Goal: Transaction & Acquisition: Obtain resource

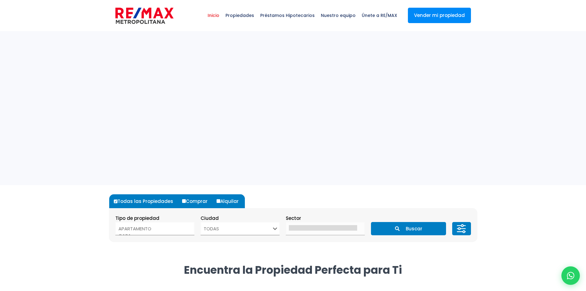
select select
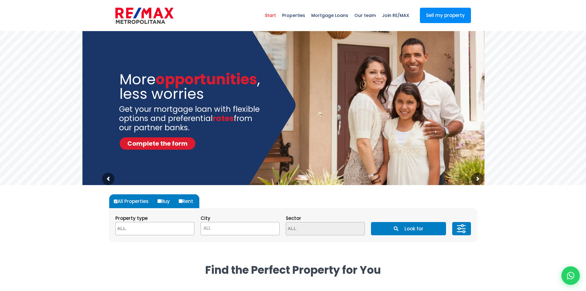
click at [182, 200] on input "Rent" at bounding box center [181, 201] width 4 height 4
radio input "true"
click at [160, 228] on textarea "Search" at bounding box center [146, 228] width 60 height 13
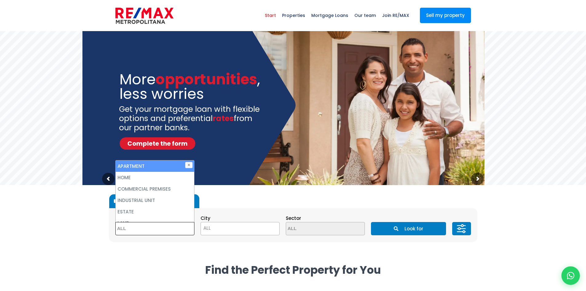
click at [160, 228] on textarea "Search" at bounding box center [146, 228] width 60 height 13
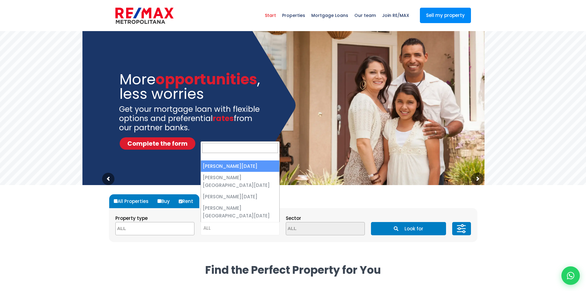
click at [224, 227] on span "ALL" at bounding box center [240, 228] width 78 height 9
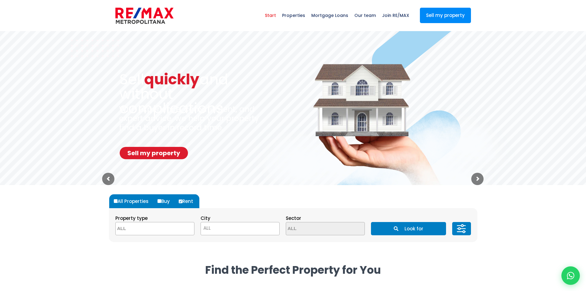
click at [414, 225] on font "Look for" at bounding box center [413, 228] width 19 height 6
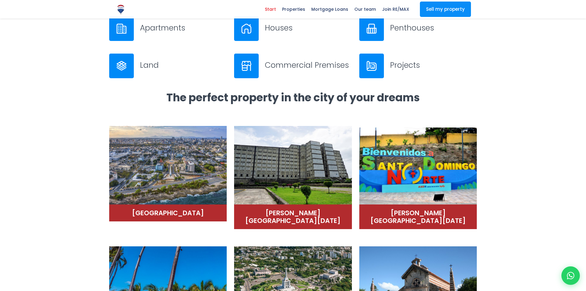
scroll to position [260, 0]
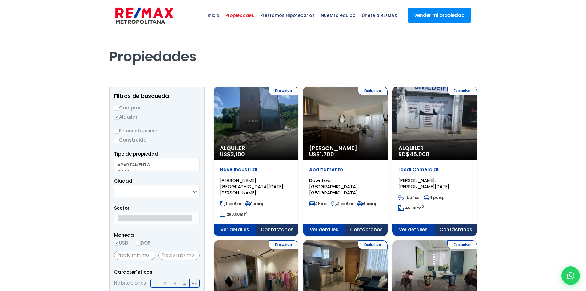
select select
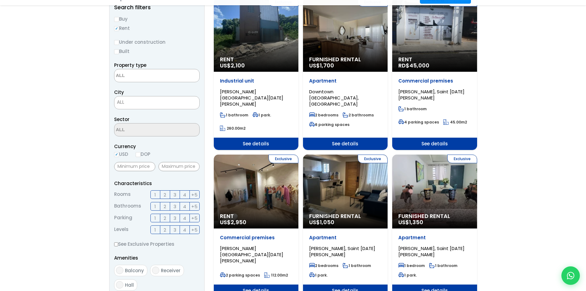
scroll to position [92, 0]
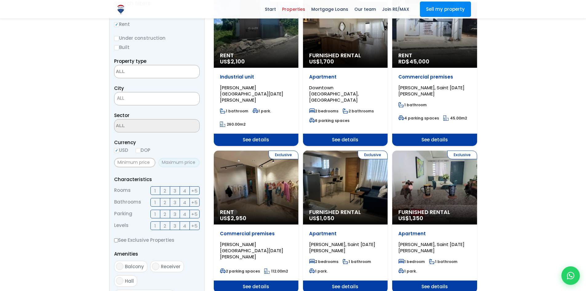
click at [173, 163] on input "text" at bounding box center [178, 162] width 41 height 9
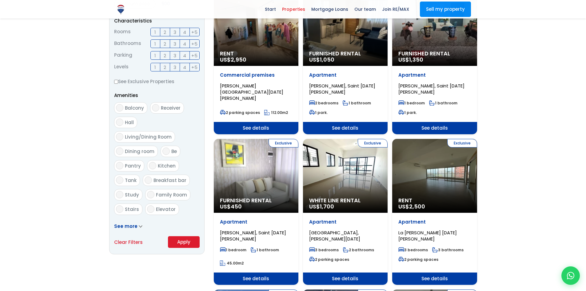
scroll to position [277, 0]
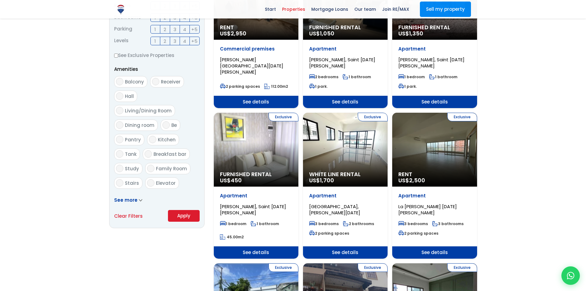
type input "500"
click at [179, 215] on font "Apply" at bounding box center [183, 215] width 13 height 6
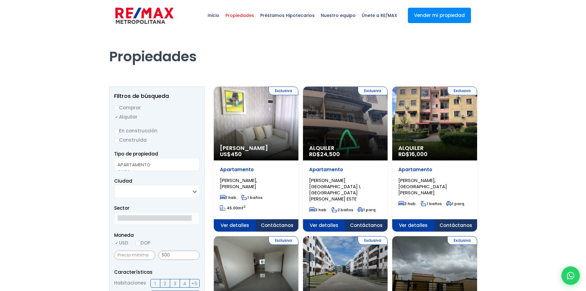
select select
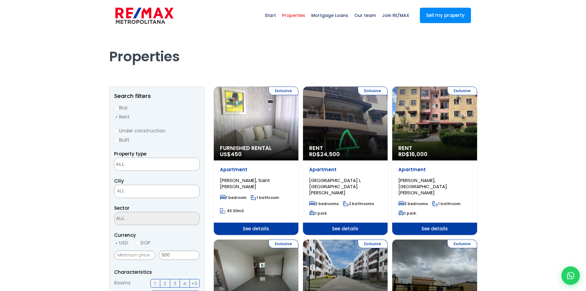
click at [284, 127] on div "Exclusive Furnished Rental US$ 450" at bounding box center [256, 123] width 85 height 74
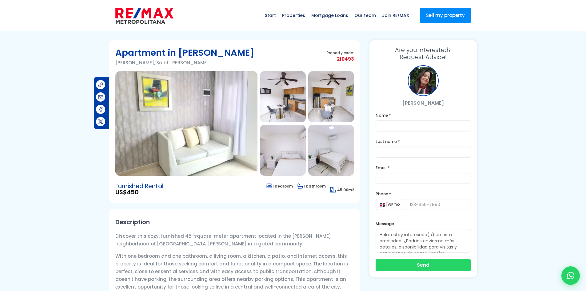
click at [278, 109] on img at bounding box center [283, 96] width 46 height 51
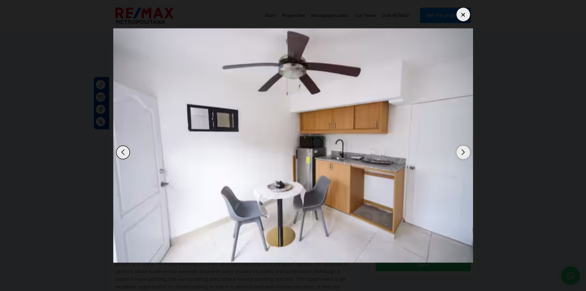
click at [463, 153] on div "Next slide" at bounding box center [463, 152] width 14 height 14
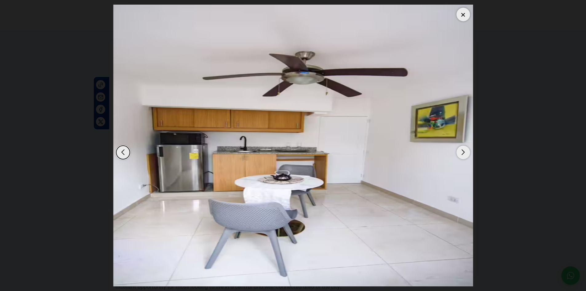
click at [463, 153] on div "Next slide" at bounding box center [463, 152] width 14 height 14
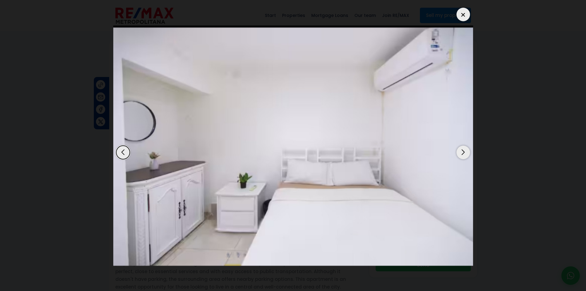
click at [463, 153] on div "Next slide" at bounding box center [463, 152] width 14 height 14
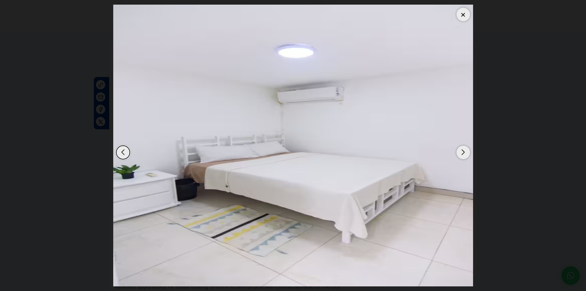
click at [463, 153] on div "Next slide" at bounding box center [463, 152] width 14 height 14
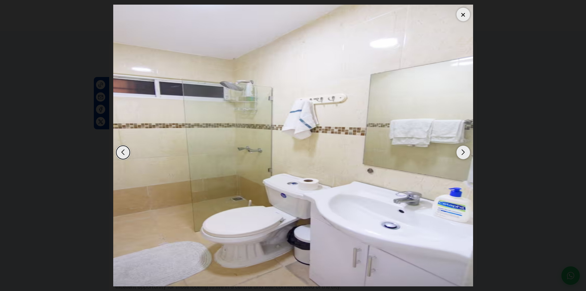
click at [463, 153] on div "Next slide" at bounding box center [463, 152] width 14 height 14
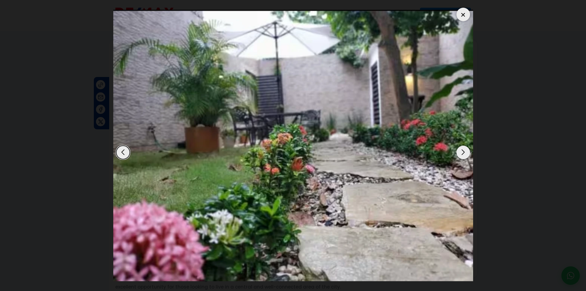
click at [463, 153] on div "Next slide" at bounding box center [463, 152] width 14 height 14
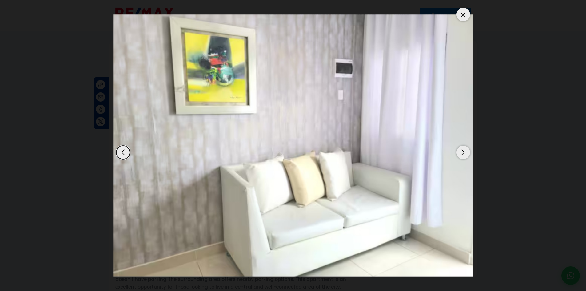
click at [463, 153] on div "Next slide" at bounding box center [463, 152] width 14 height 14
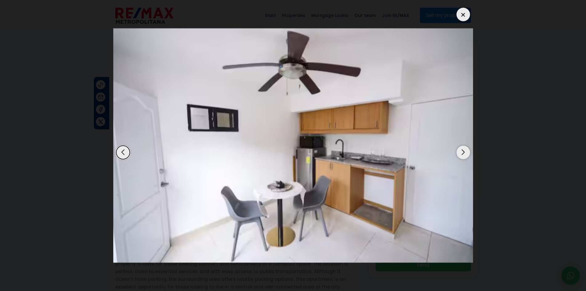
click at [463, 153] on div "Next slide" at bounding box center [463, 152] width 14 height 14
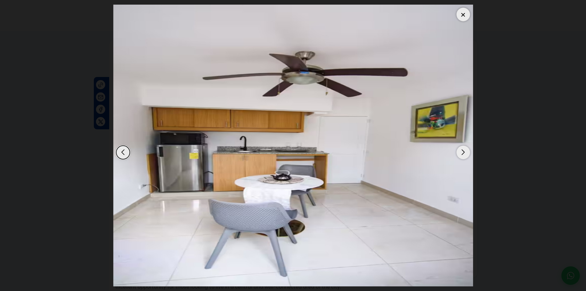
click at [470, 11] on img "3 / 7" at bounding box center [293, 145] width 360 height 281
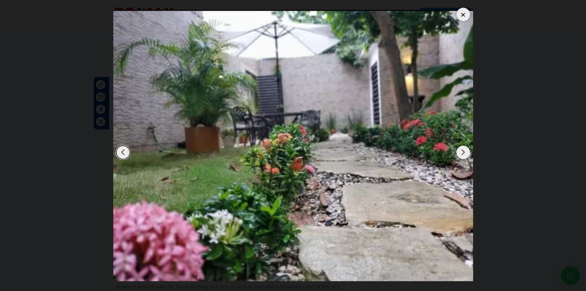
click at [463, 16] on div at bounding box center [463, 15] width 14 height 14
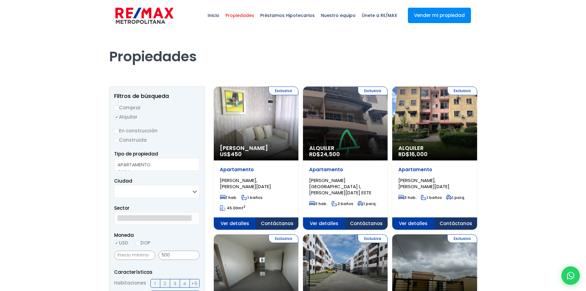
select select
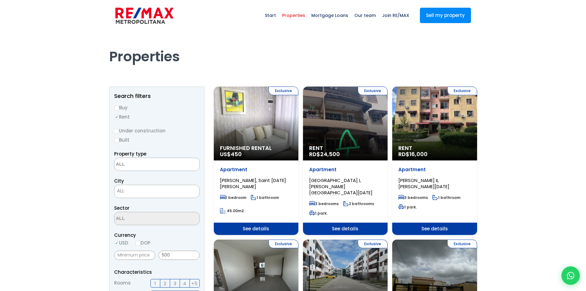
click at [298, 118] on div "Exclusive Rent RD$ 24,500" at bounding box center [256, 123] width 85 height 74
click at [298, 122] on div "Exclusive Rent RD$ 24,500" at bounding box center [256, 123] width 85 height 74
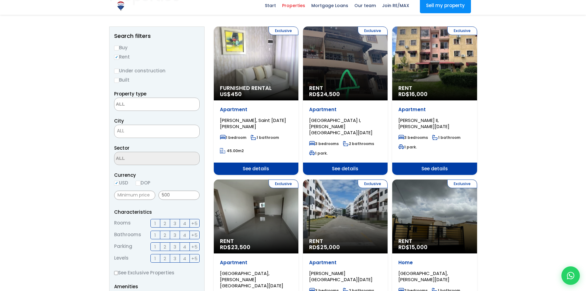
scroll to position [61, 0]
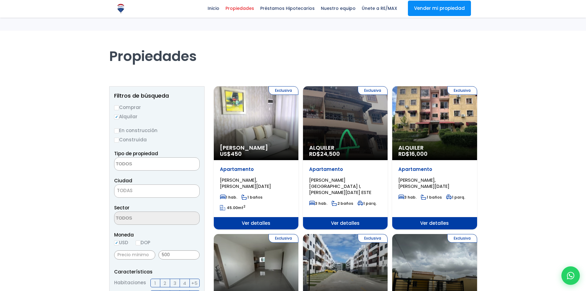
select select
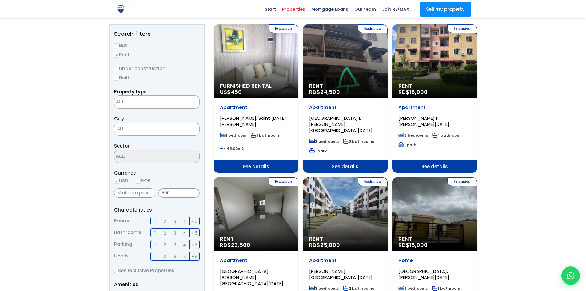
scroll to position [61, 0]
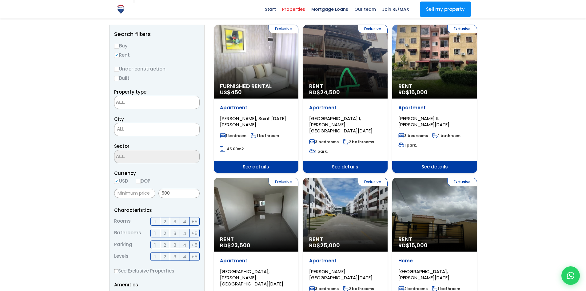
click at [298, 64] on div "Exclusive Rent RD$ 16,000" at bounding box center [256, 62] width 85 height 74
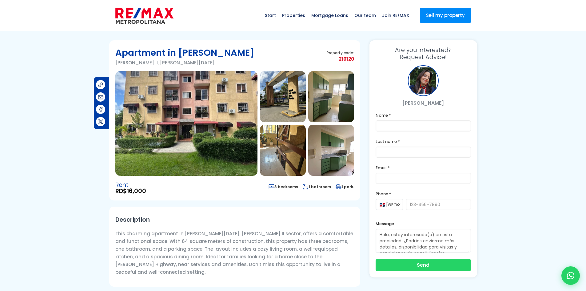
click at [288, 107] on img at bounding box center [283, 96] width 46 height 51
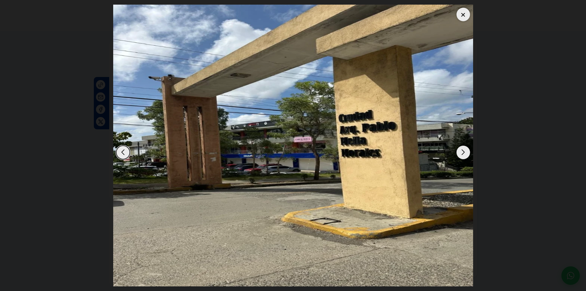
click at [464, 153] on div "Next slide" at bounding box center [463, 152] width 14 height 14
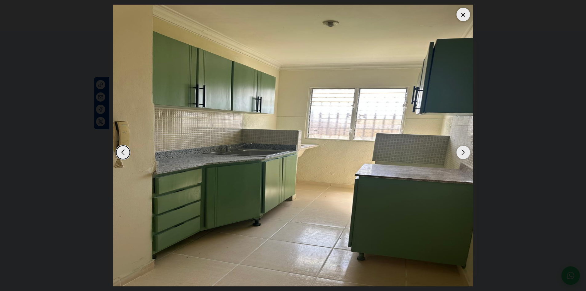
click at [464, 153] on div "Next slide" at bounding box center [463, 152] width 14 height 14
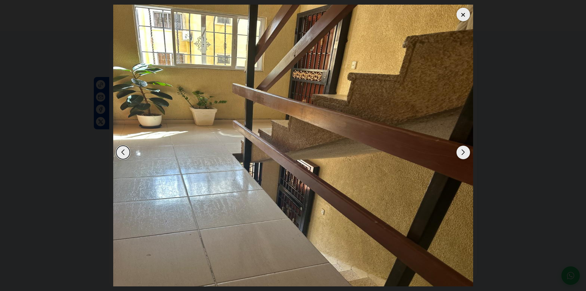
click at [464, 153] on div "Next slide" at bounding box center [463, 152] width 14 height 14
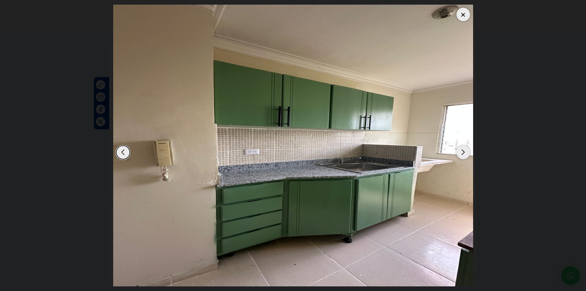
click at [464, 153] on div "Next slide" at bounding box center [463, 152] width 14 height 14
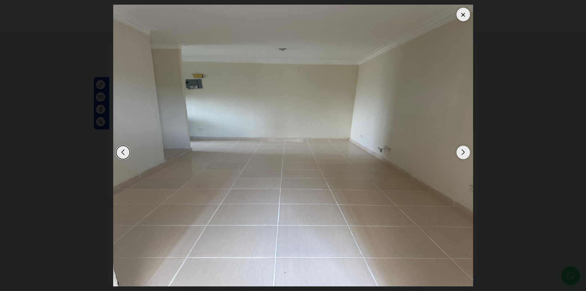
click at [464, 153] on div "Next slide" at bounding box center [463, 152] width 14 height 14
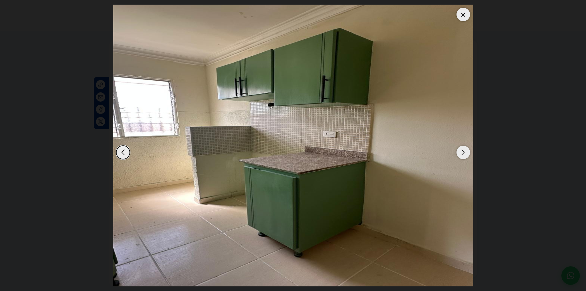
click at [464, 153] on div "Next slide" at bounding box center [463, 152] width 14 height 14
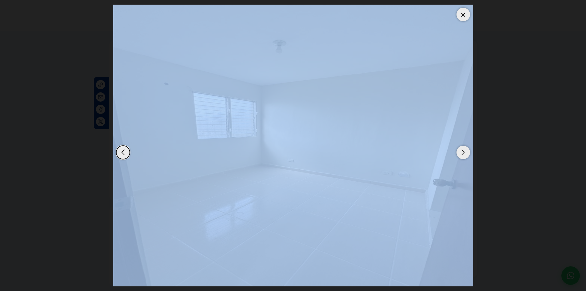
click at [464, 153] on div "Next slide" at bounding box center [463, 152] width 14 height 14
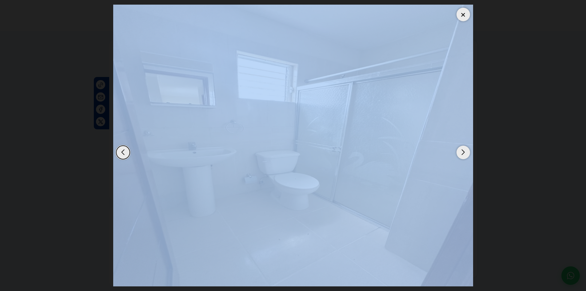
click at [464, 153] on div "Next slide" at bounding box center [463, 152] width 14 height 14
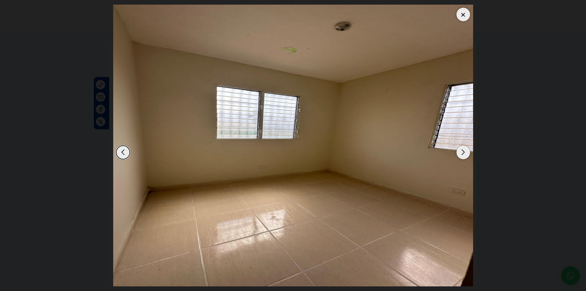
click at [464, 153] on div "Next slide" at bounding box center [463, 152] width 14 height 14
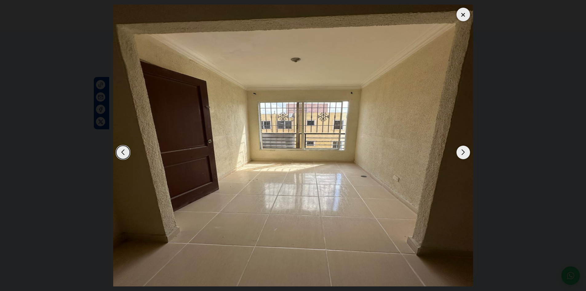
click at [464, 153] on div "Next slide" at bounding box center [463, 152] width 14 height 14
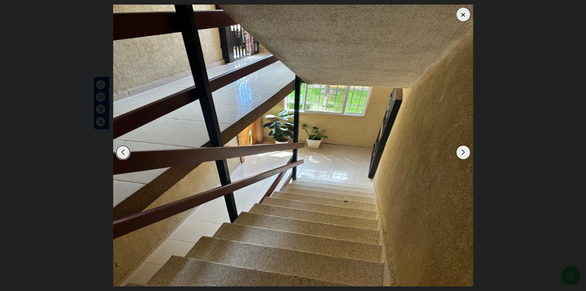
click at [464, 153] on div "Next slide" at bounding box center [463, 152] width 14 height 14
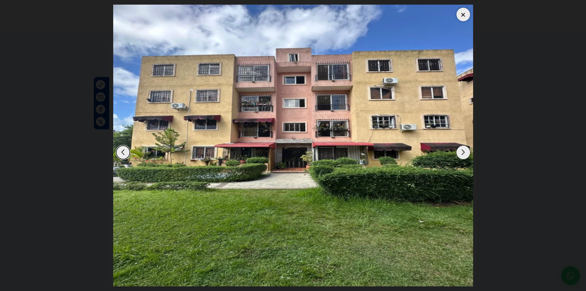
click at [460, 16] on div at bounding box center [463, 15] width 14 height 14
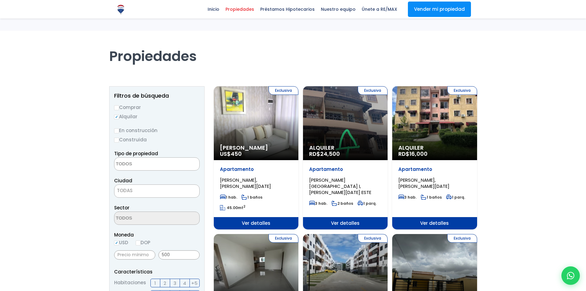
select select
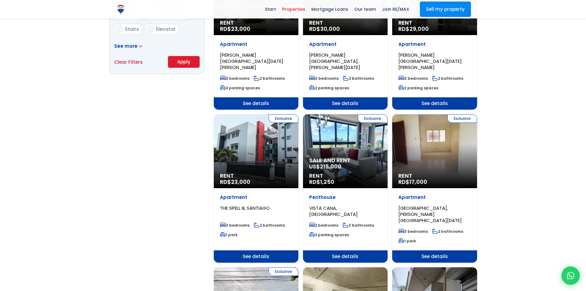
scroll to position [461, 0]
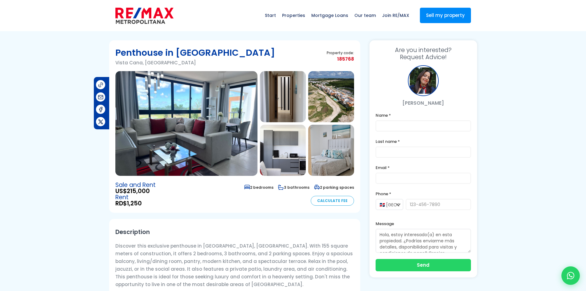
click at [217, 128] on img at bounding box center [186, 123] width 142 height 105
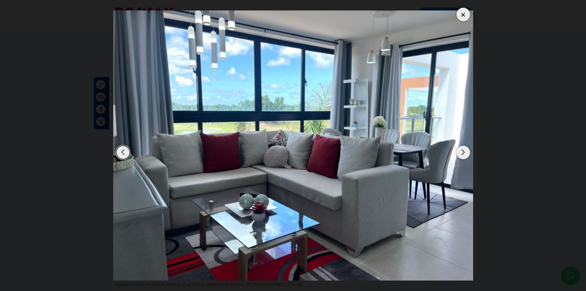
click at [462, 149] on div "Next slide" at bounding box center [463, 152] width 14 height 14
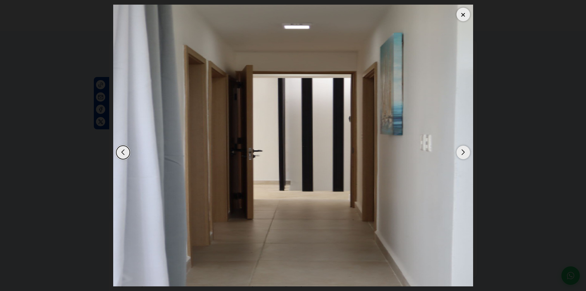
click at [462, 149] on div "Next slide" at bounding box center [463, 152] width 14 height 14
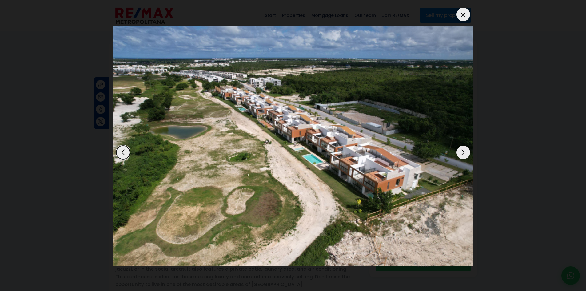
click at [462, 149] on div "Next slide" at bounding box center [463, 152] width 14 height 14
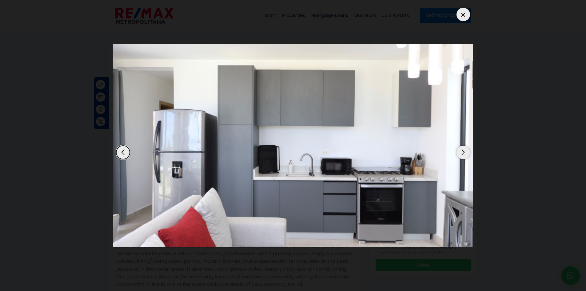
click at [462, 149] on div "Next slide" at bounding box center [463, 152] width 14 height 14
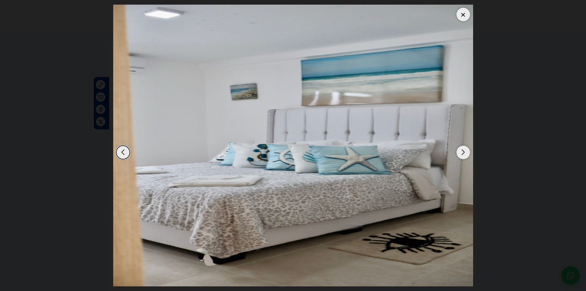
click at [462, 149] on div "Next slide" at bounding box center [463, 152] width 14 height 14
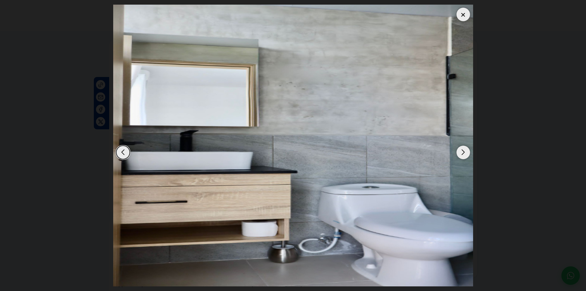
click at [462, 149] on div "Next slide" at bounding box center [463, 152] width 14 height 14
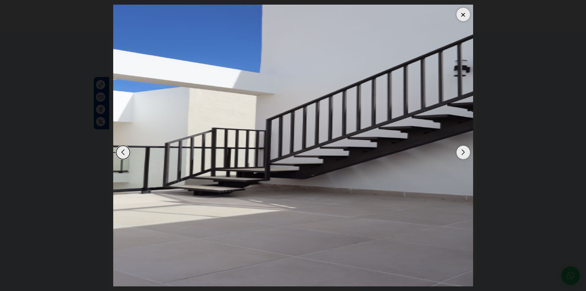
click at [462, 149] on div "Next slide" at bounding box center [463, 152] width 14 height 14
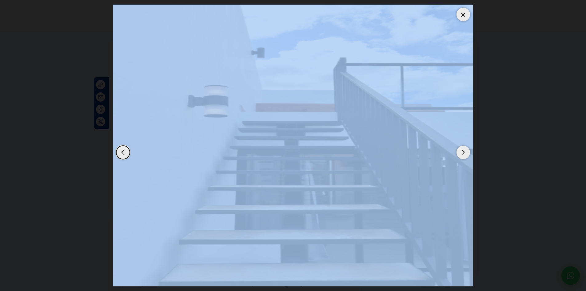
click at [462, 149] on div "Next slide" at bounding box center [463, 152] width 14 height 14
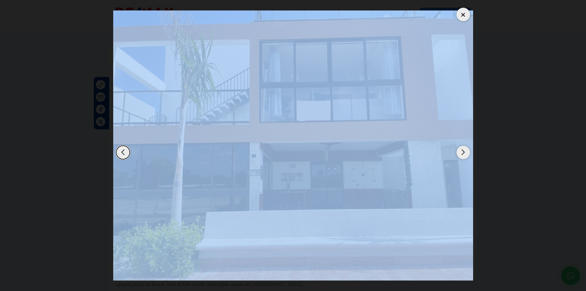
click at [462, 149] on div "Next slide" at bounding box center [463, 152] width 14 height 14
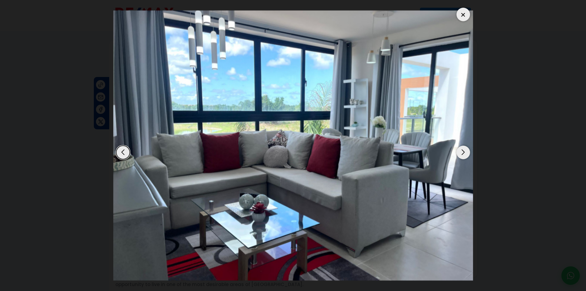
click at [462, 149] on div "Next slide" at bounding box center [463, 152] width 14 height 14
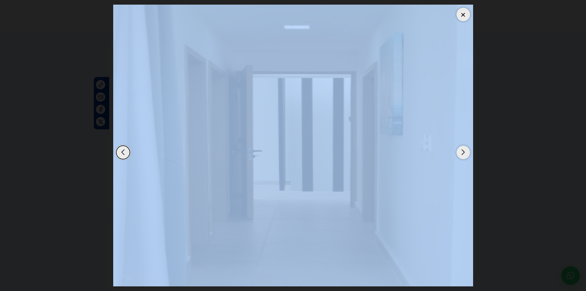
click at [462, 149] on div "Next slide" at bounding box center [463, 152] width 14 height 14
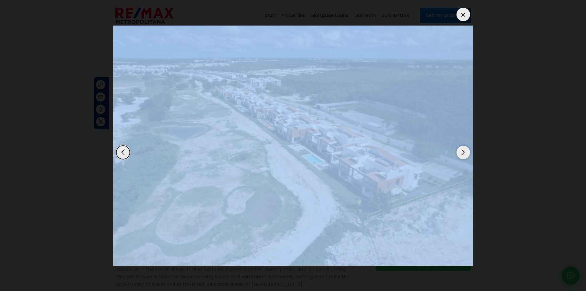
click at [462, 15] on div at bounding box center [463, 15] width 14 height 14
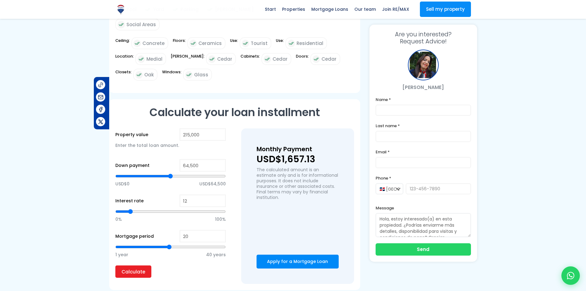
scroll to position [338, 0]
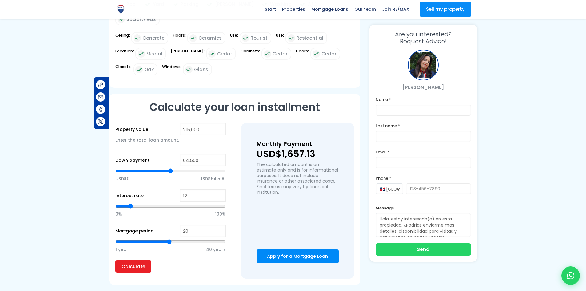
drag, startPoint x: 315, startPoint y: 133, endPoint x: 247, endPoint y: 142, distance: 68.8
click at [247, 141] on div "Monthly Payment USD$1,657.13 The calculated amount is an estimate only and is f…" at bounding box center [297, 200] width 113 height 155
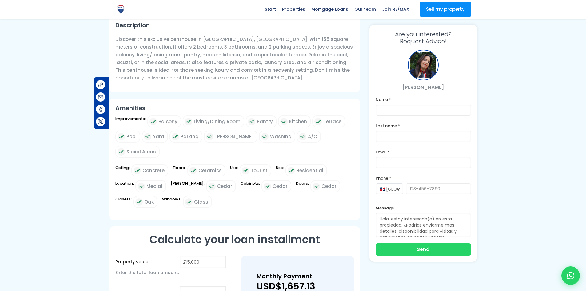
scroll to position [154, 0]
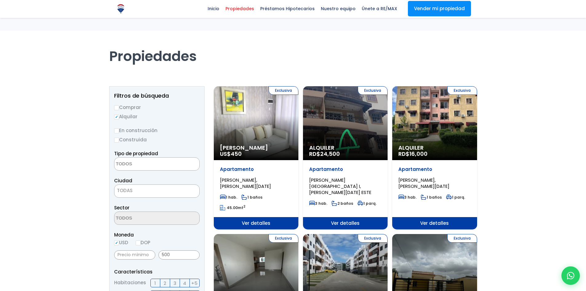
select select
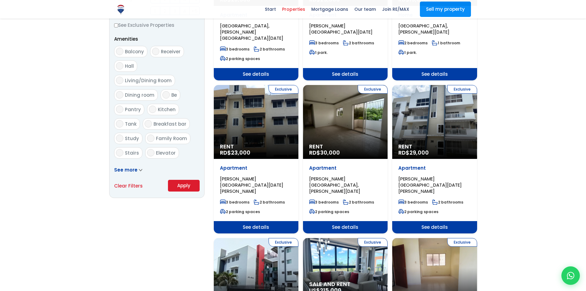
scroll to position [308, 0]
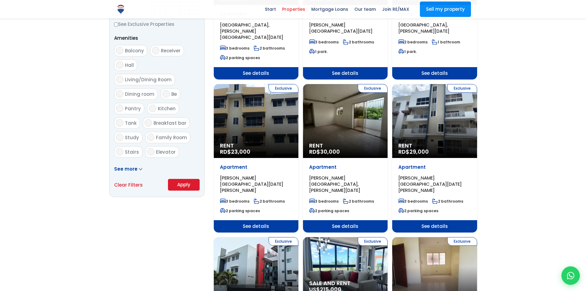
click at [176, 184] on button "Apply" at bounding box center [184, 185] width 32 height 12
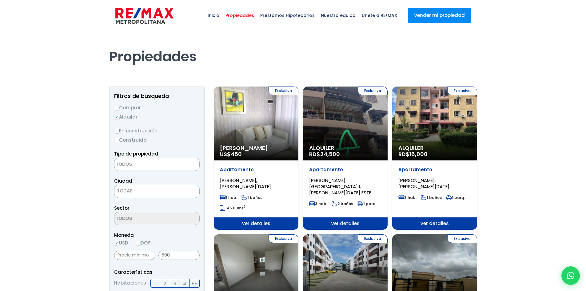
select select
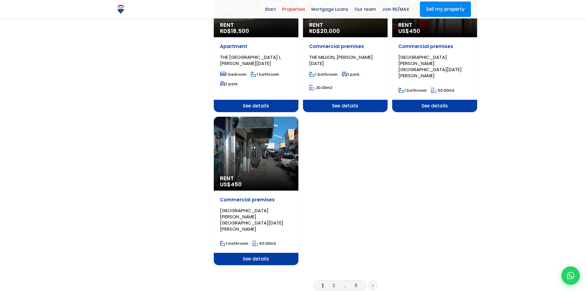
scroll to position [738, 0]
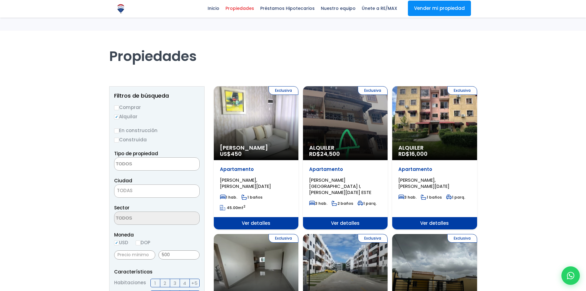
select select
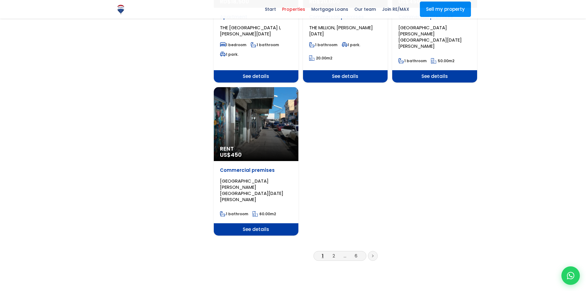
scroll to position [769, 0]
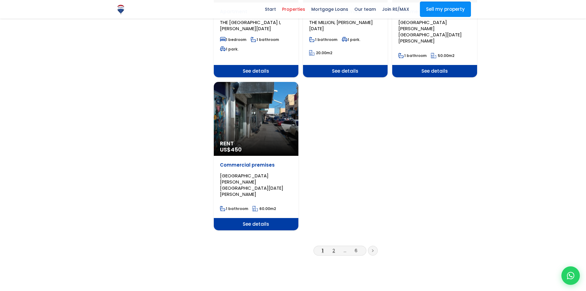
click at [335, 247] on font "2" at bounding box center [333, 250] width 2 height 6
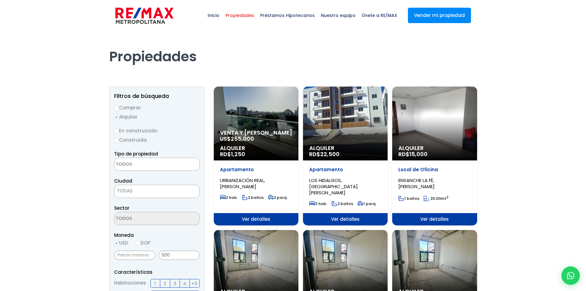
select select
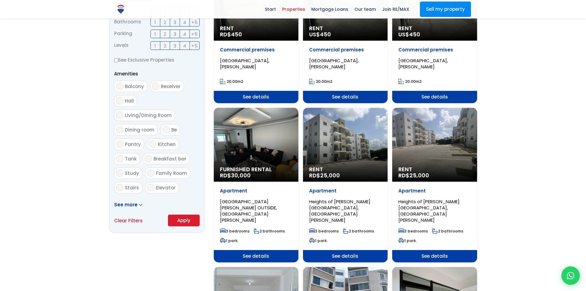
scroll to position [277, 0]
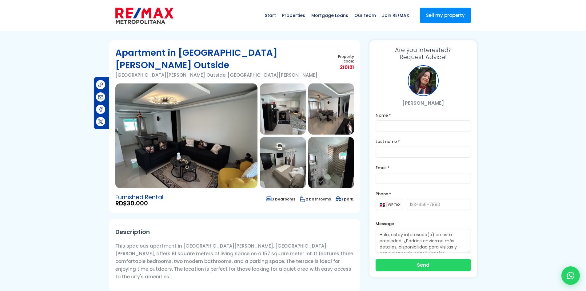
click at [201, 129] on img at bounding box center [186, 135] width 142 height 105
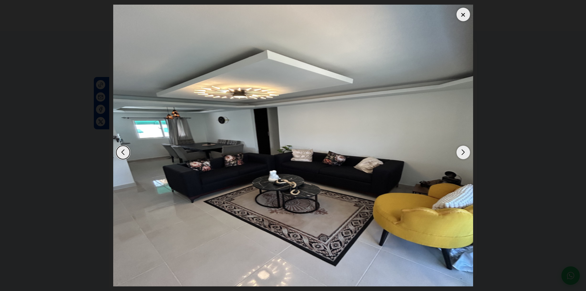
click at [462, 151] on div "Next slide" at bounding box center [463, 152] width 14 height 14
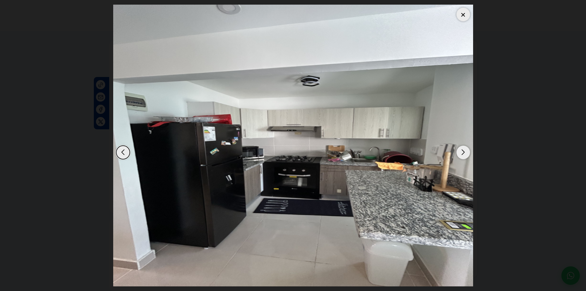
click at [462, 151] on div "Next slide" at bounding box center [463, 152] width 14 height 14
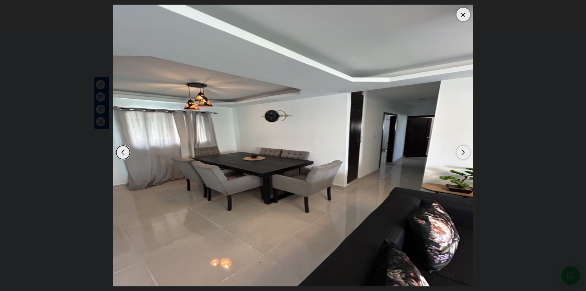
click at [462, 151] on div "Next slide" at bounding box center [463, 152] width 14 height 14
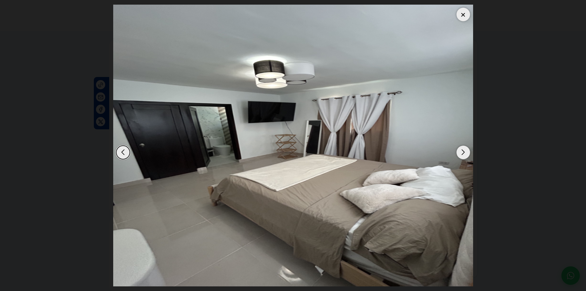
click at [462, 151] on div "Next slide" at bounding box center [463, 152] width 14 height 14
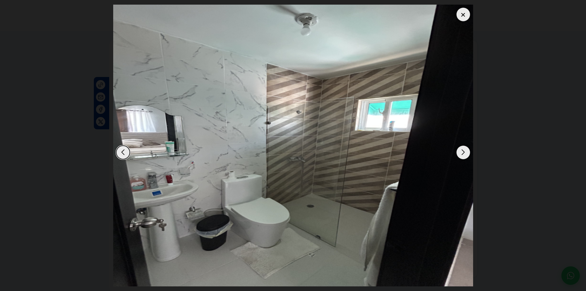
click at [462, 151] on div "Next slide" at bounding box center [463, 152] width 14 height 14
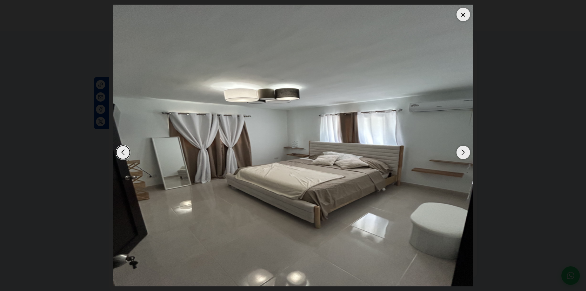
click at [462, 151] on div "Next slide" at bounding box center [463, 152] width 14 height 14
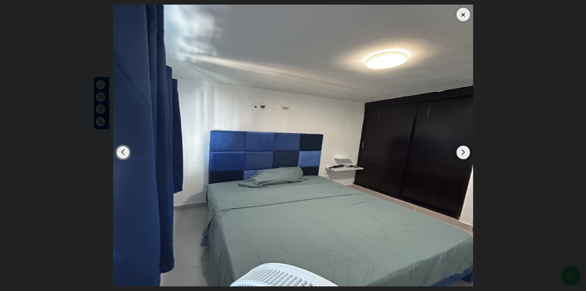
click at [462, 151] on div "Next slide" at bounding box center [463, 152] width 14 height 14
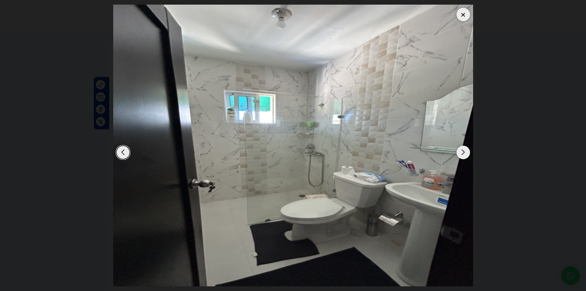
click at [462, 151] on div "Next slide" at bounding box center [463, 152] width 14 height 14
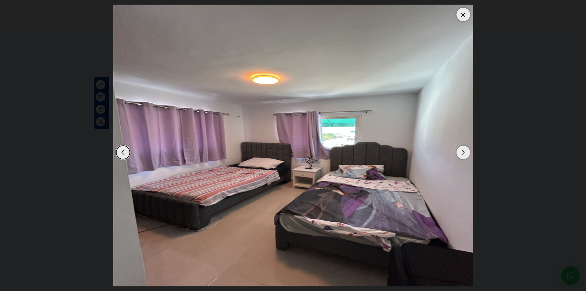
click at [462, 151] on div "Next slide" at bounding box center [463, 152] width 14 height 14
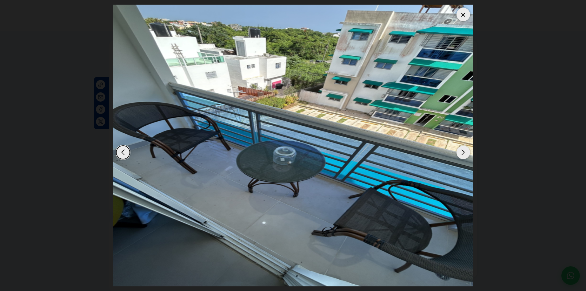
click at [462, 151] on div "Next slide" at bounding box center [463, 152] width 14 height 14
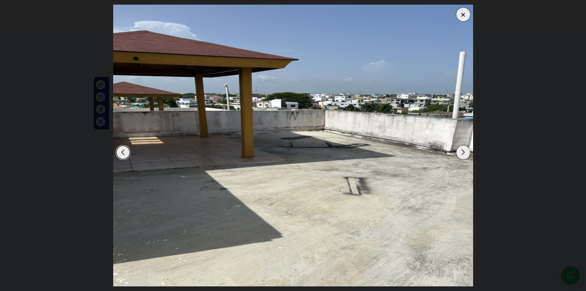
click at [462, 151] on div "Next slide" at bounding box center [463, 152] width 14 height 14
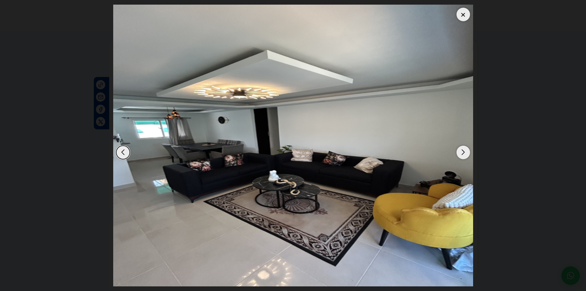
click at [462, 151] on div "Next slide" at bounding box center [463, 152] width 14 height 14
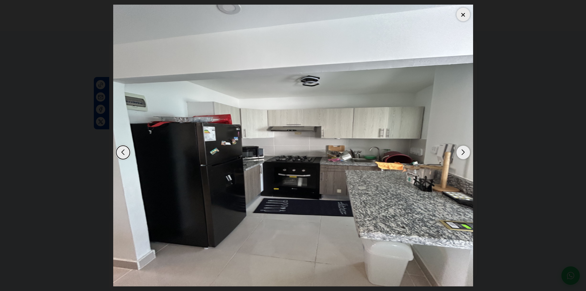
click at [463, 14] on div at bounding box center [463, 15] width 14 height 14
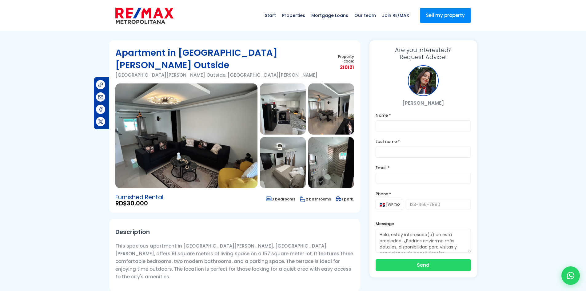
click at [232, 125] on img at bounding box center [186, 135] width 142 height 105
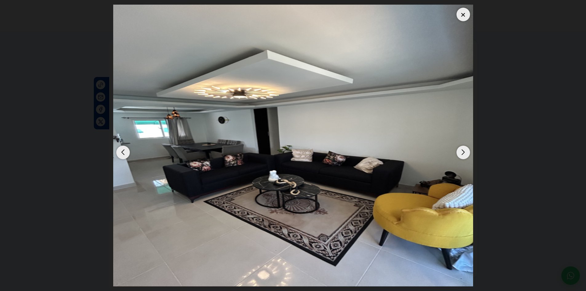
click at [466, 150] on div "Next slide" at bounding box center [463, 152] width 14 height 14
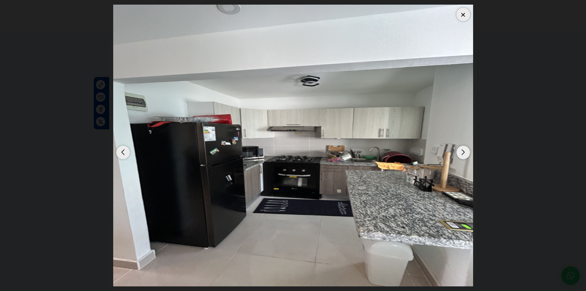
click at [466, 150] on div "Next slide" at bounding box center [463, 152] width 14 height 14
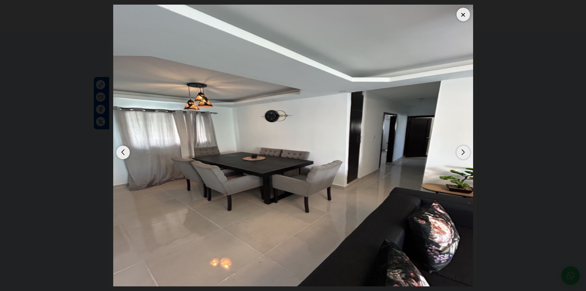
click at [466, 150] on div "Next slide" at bounding box center [463, 152] width 14 height 14
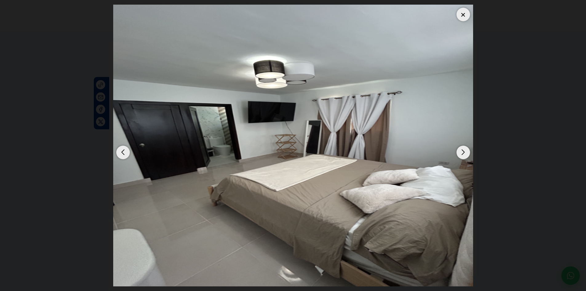
click at [466, 150] on div "Next slide" at bounding box center [463, 152] width 14 height 14
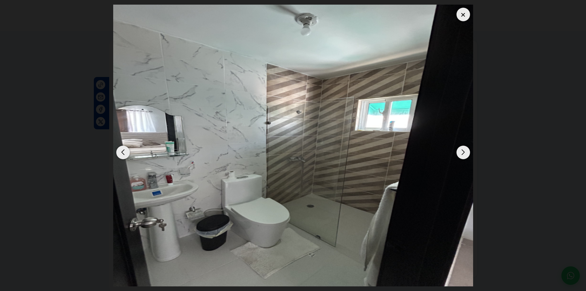
click at [466, 150] on div "Next slide" at bounding box center [463, 152] width 14 height 14
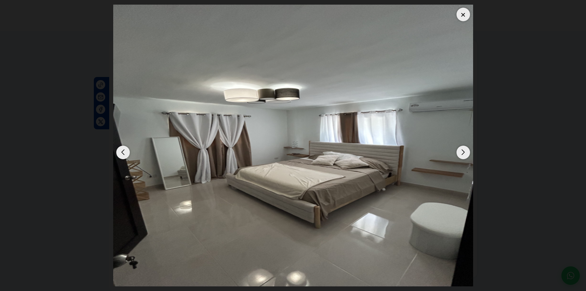
click at [466, 150] on div "Next slide" at bounding box center [463, 152] width 14 height 14
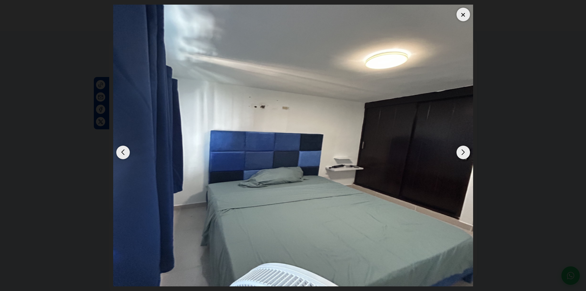
click at [466, 150] on div "Next slide" at bounding box center [463, 152] width 14 height 14
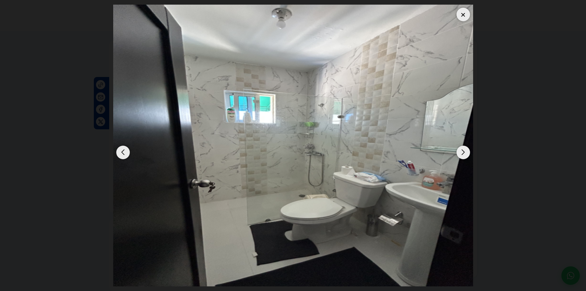
click at [466, 150] on div "Next slide" at bounding box center [463, 152] width 14 height 14
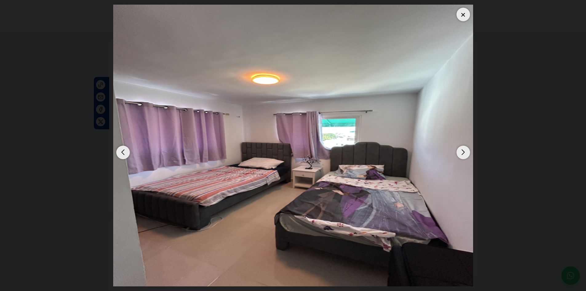
click at [466, 150] on div "Next slide" at bounding box center [463, 152] width 14 height 14
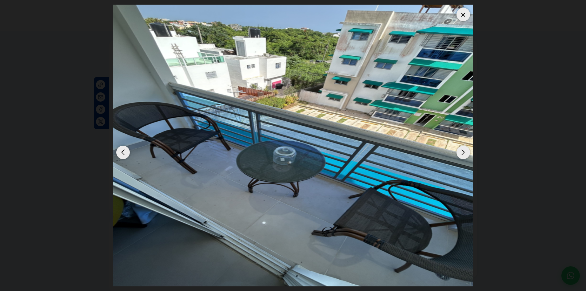
click at [459, 153] on div "Next slide" at bounding box center [463, 152] width 14 height 14
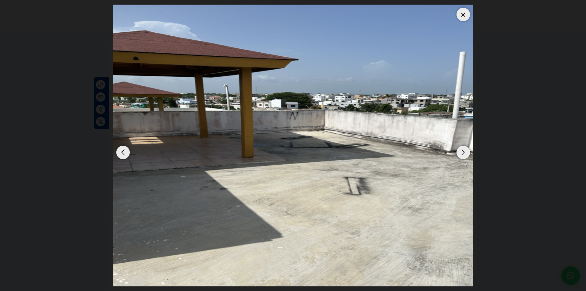
click at [459, 153] on div "Next slide" at bounding box center [463, 152] width 14 height 14
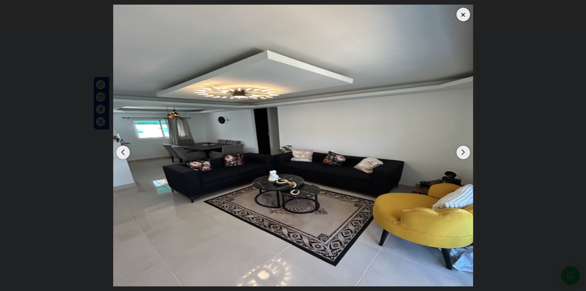
click at [459, 153] on div "Next slide" at bounding box center [463, 152] width 14 height 14
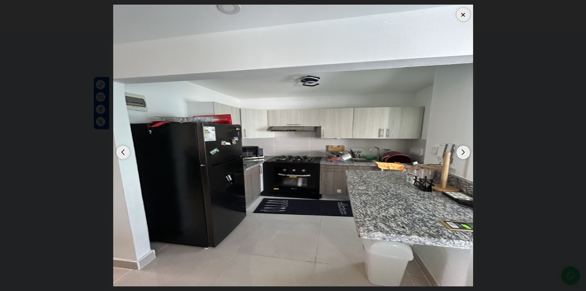
click at [459, 153] on div "Next slide" at bounding box center [463, 152] width 14 height 14
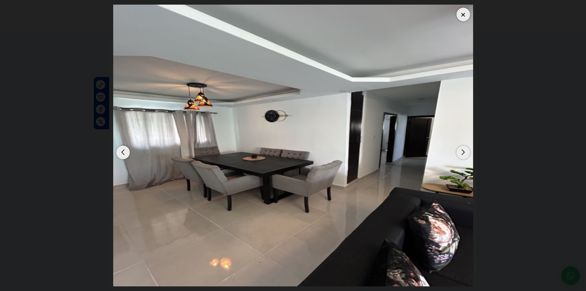
click at [467, 15] on div at bounding box center [463, 15] width 14 height 14
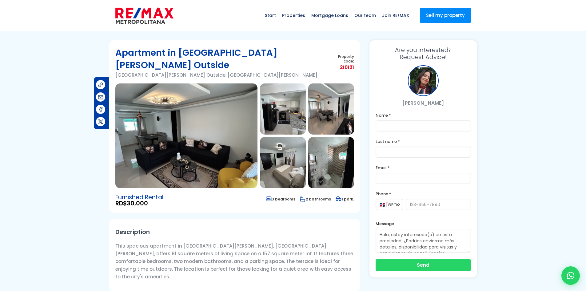
click at [184, 147] on img at bounding box center [186, 135] width 142 height 105
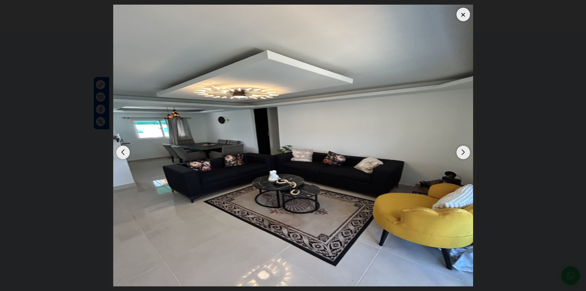
click at [467, 153] on div "Next slide" at bounding box center [463, 152] width 14 height 14
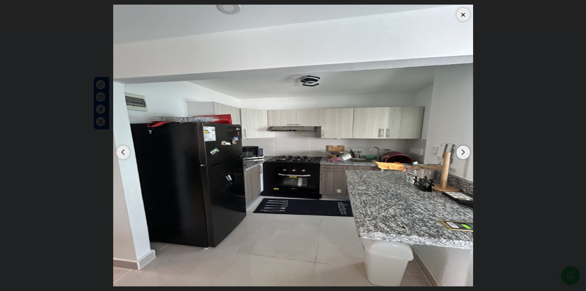
click at [467, 153] on div "Next slide" at bounding box center [463, 152] width 14 height 14
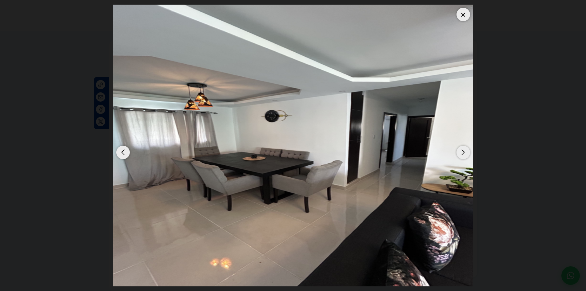
click at [467, 153] on div "Next slide" at bounding box center [463, 152] width 14 height 14
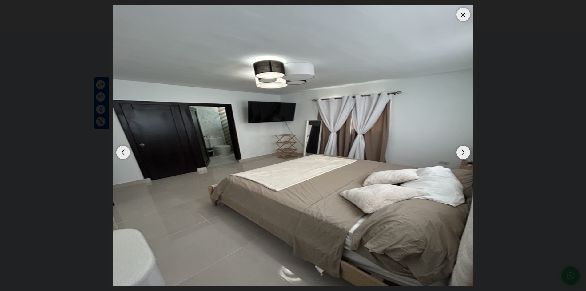
click at [467, 153] on div "Next slide" at bounding box center [463, 152] width 14 height 14
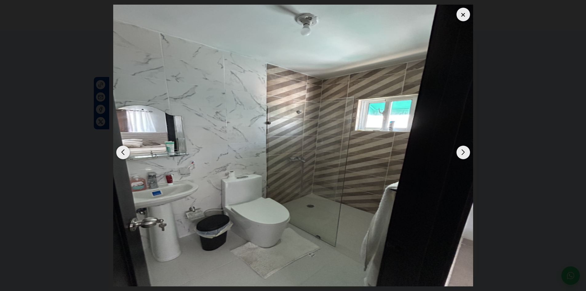
click at [467, 153] on div "Next slide" at bounding box center [463, 152] width 14 height 14
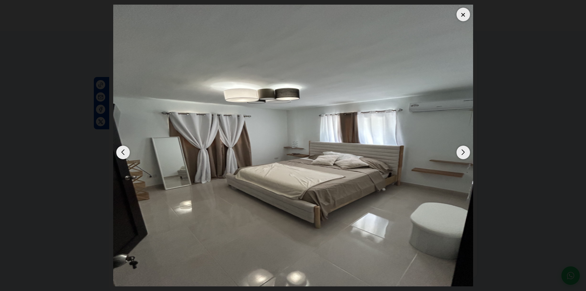
click at [467, 153] on div "Next slide" at bounding box center [463, 152] width 14 height 14
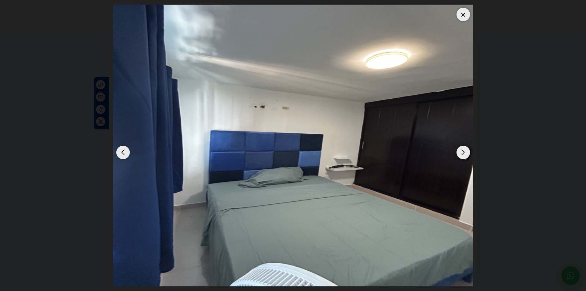
click at [467, 153] on div "Next slide" at bounding box center [463, 152] width 14 height 14
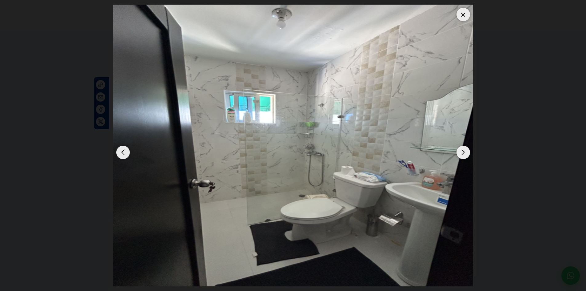
click at [467, 153] on div "Next slide" at bounding box center [463, 152] width 14 height 14
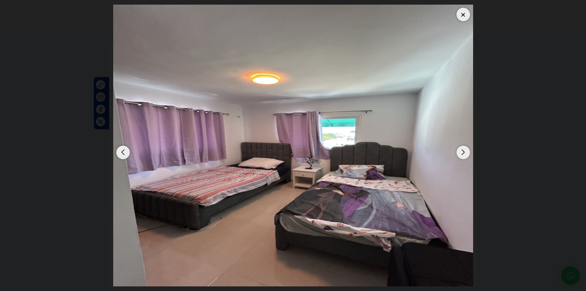
click at [467, 153] on div "Next slide" at bounding box center [463, 152] width 14 height 14
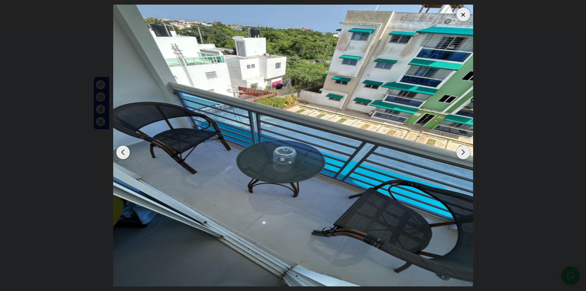
click at [467, 153] on div "Next slide" at bounding box center [463, 152] width 14 height 14
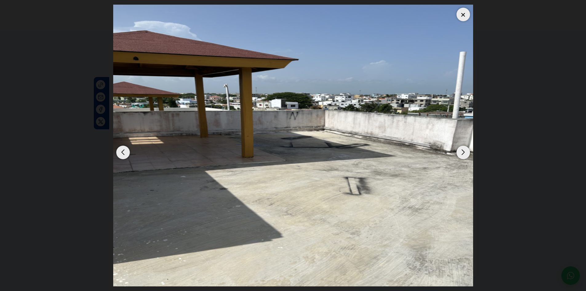
click at [467, 153] on div "Next slide" at bounding box center [463, 152] width 14 height 14
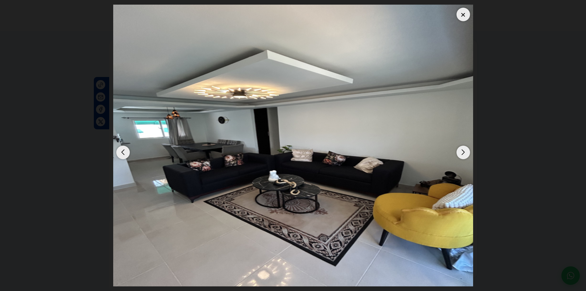
click at [466, 13] on div at bounding box center [463, 15] width 14 height 14
